Goal: Transaction & Acquisition: Purchase product/service

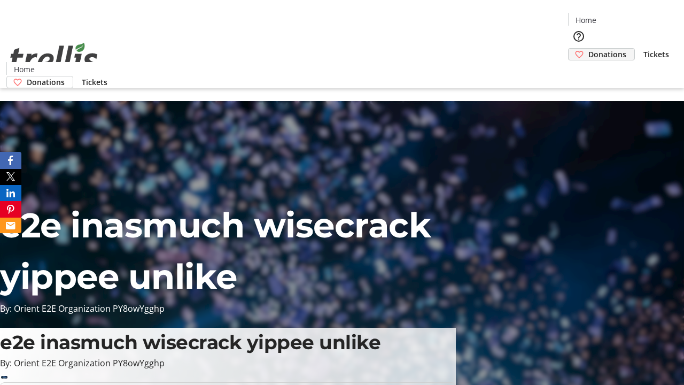
click at [589, 49] on span "Donations" at bounding box center [608, 54] width 38 height 11
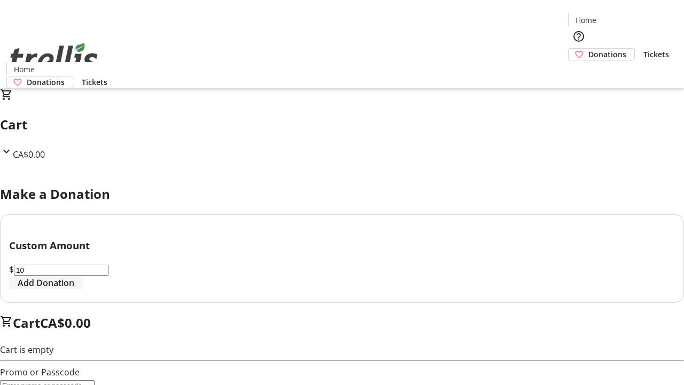
click at [74, 289] on span "Add Donation" at bounding box center [46, 282] width 57 height 13
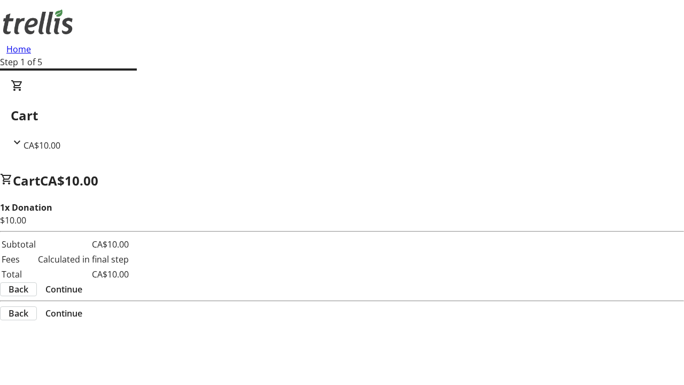
select select "CA"
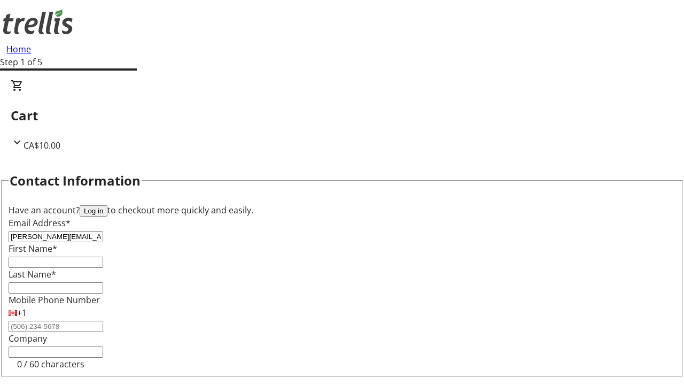
type input "[PERSON_NAME][EMAIL_ADDRESS][PERSON_NAME][DOMAIN_NAME]"
type input "[PERSON_NAME]"
type input "[STREET_ADDRESS][PERSON_NAME]"
type input "Kelowna"
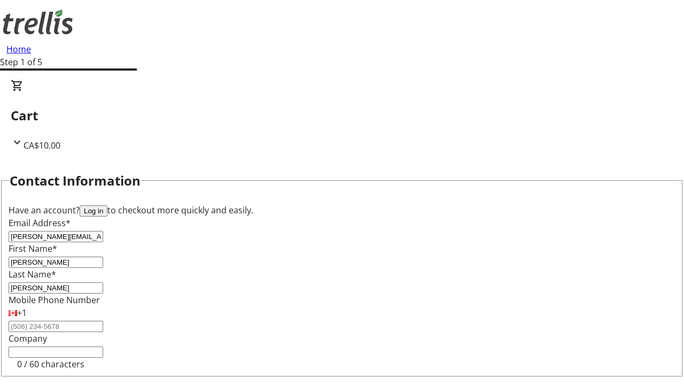
select select "BC"
type input "Kelowna"
type input "V1Y 0C2"
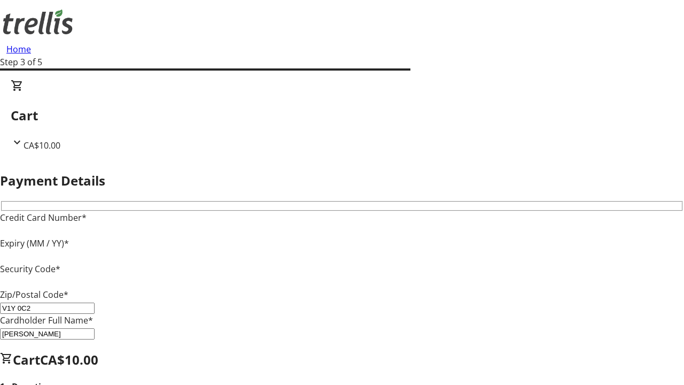
type input "V1Y 0C2"
